Goal: Task Accomplishment & Management: Manage account settings

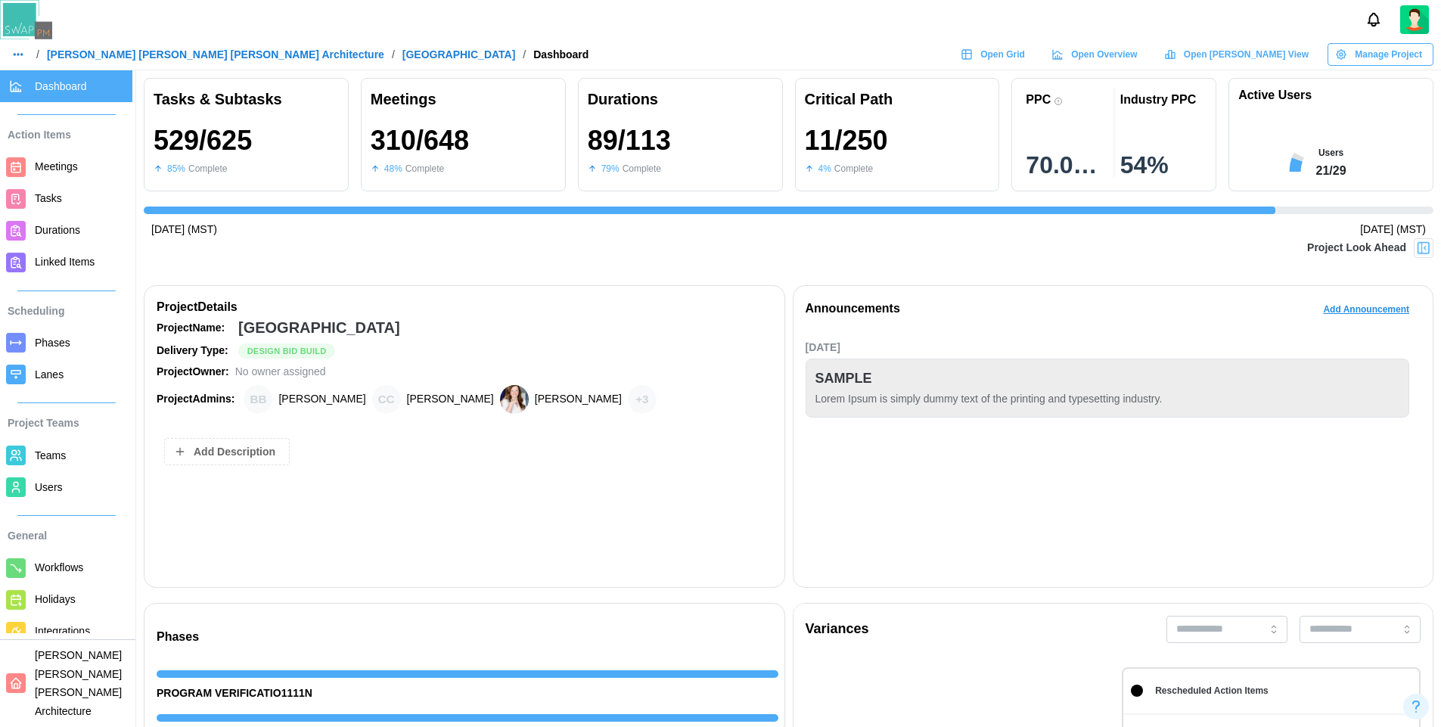
scroll to position [0, 14041]
click at [1025, 48] on span "Open Grid" at bounding box center [1002, 54] width 45 height 21
click at [1378, 52] on span "Manage Project" at bounding box center [1388, 54] width 67 height 21
click at [1367, 84] on div "Edit Project" at bounding box center [1387, 85] width 82 height 12
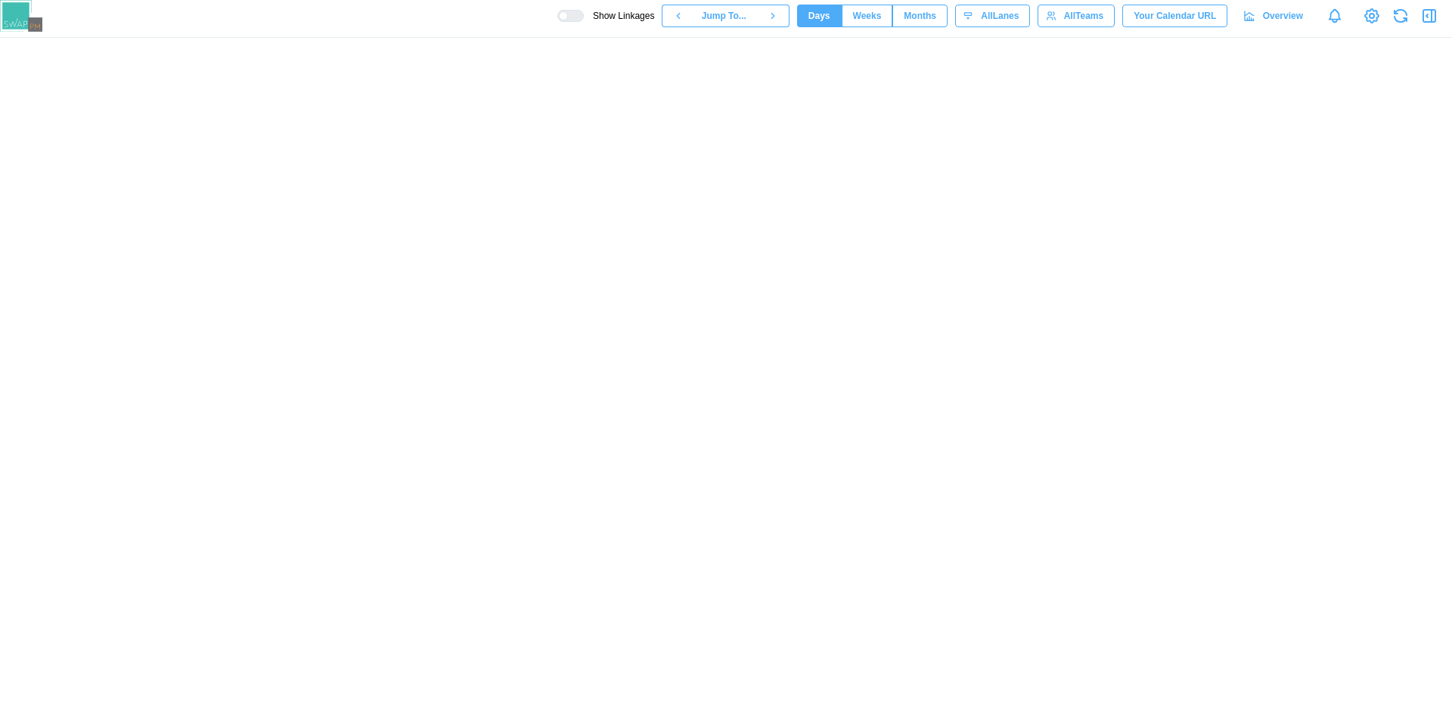
click at [918, 17] on span "Months" at bounding box center [920, 15] width 33 height 21
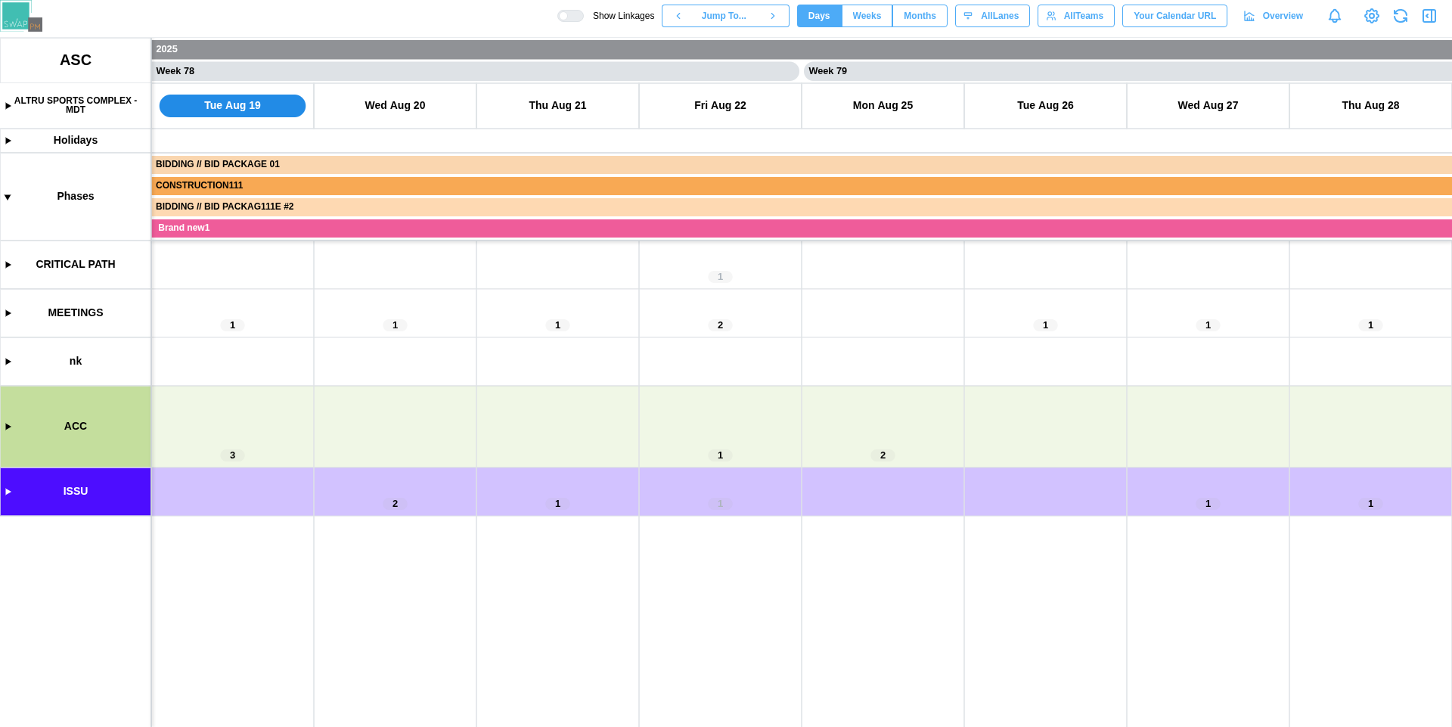
scroll to position [0, 62774]
click at [915, 21] on span "Months" at bounding box center [920, 15] width 33 height 21
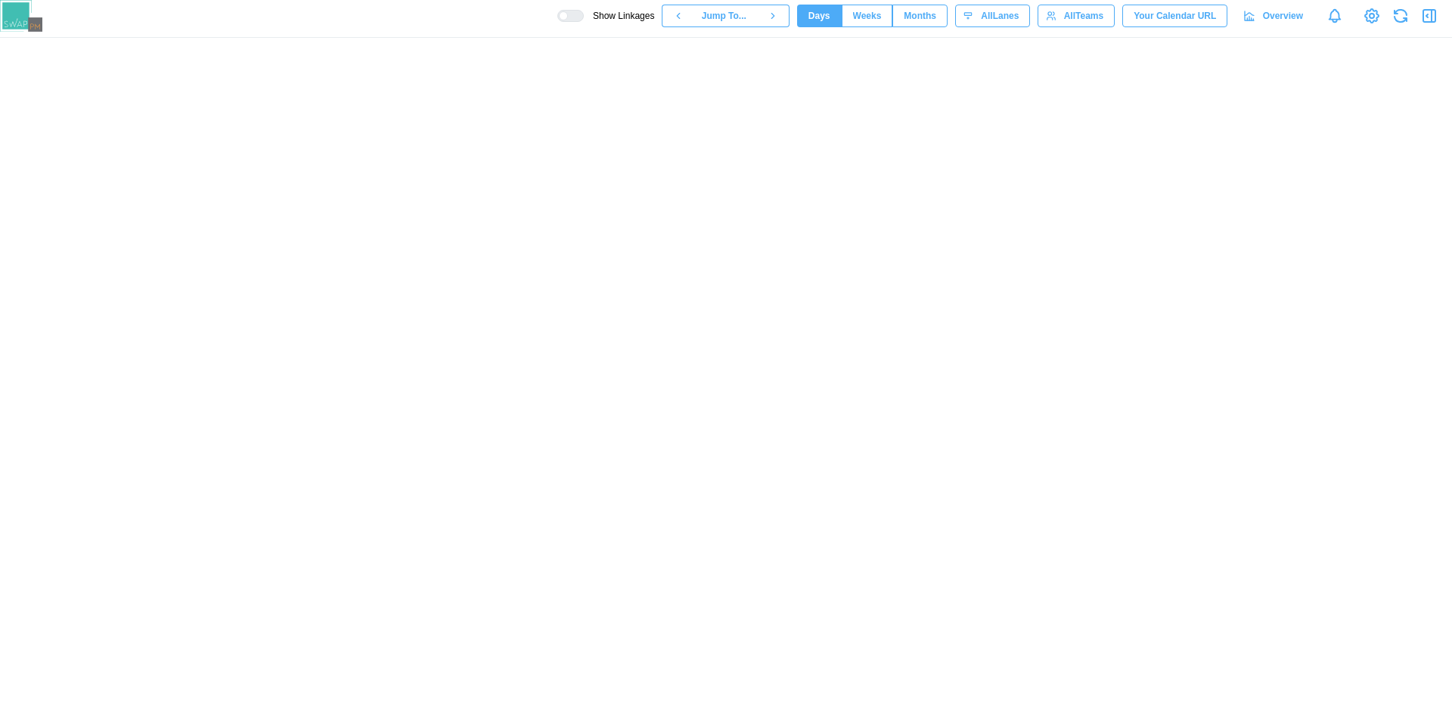
click at [443, 13] on div "Show Linkages Jump To... Days Weeks Months days All Lanes All Teams Your Calend…" at bounding box center [726, 16] width 1452 height 32
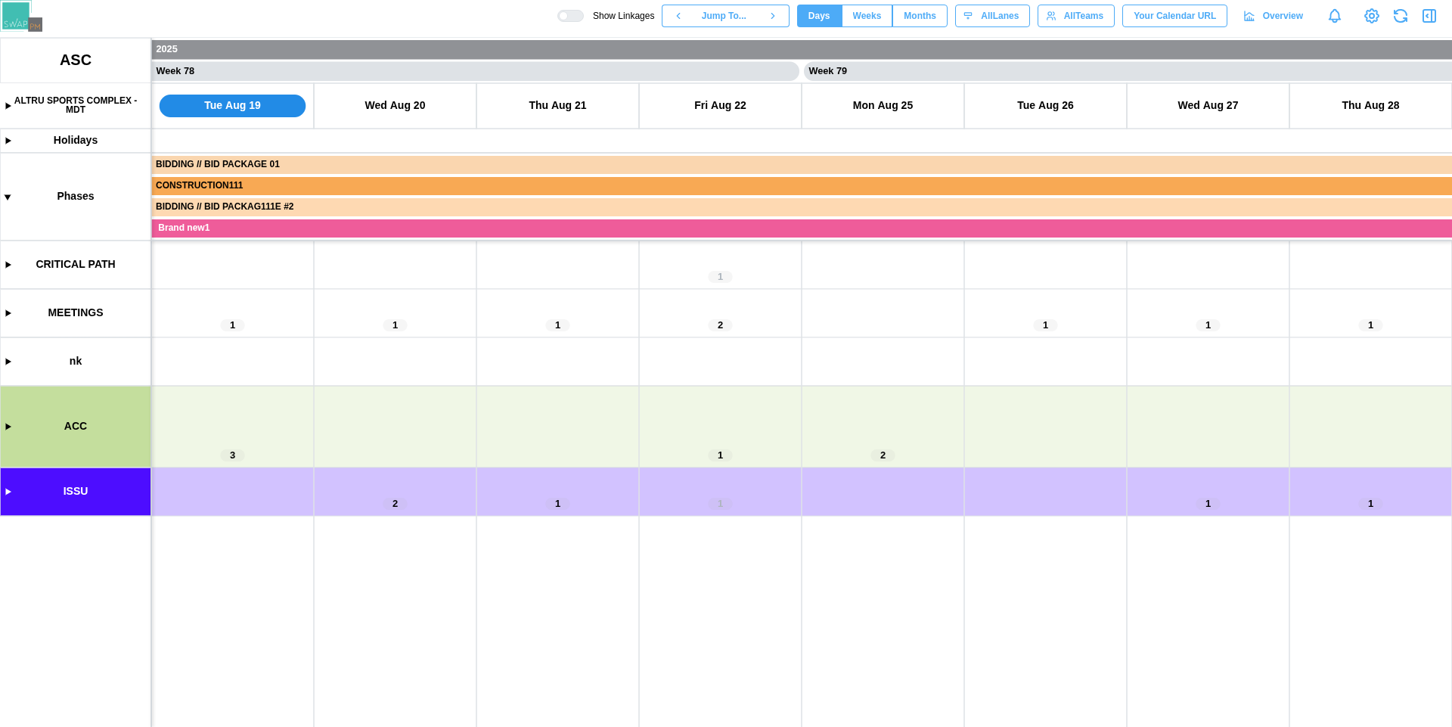
scroll to position [0, 62774]
